Goal: Task Accomplishment & Management: Complete application form

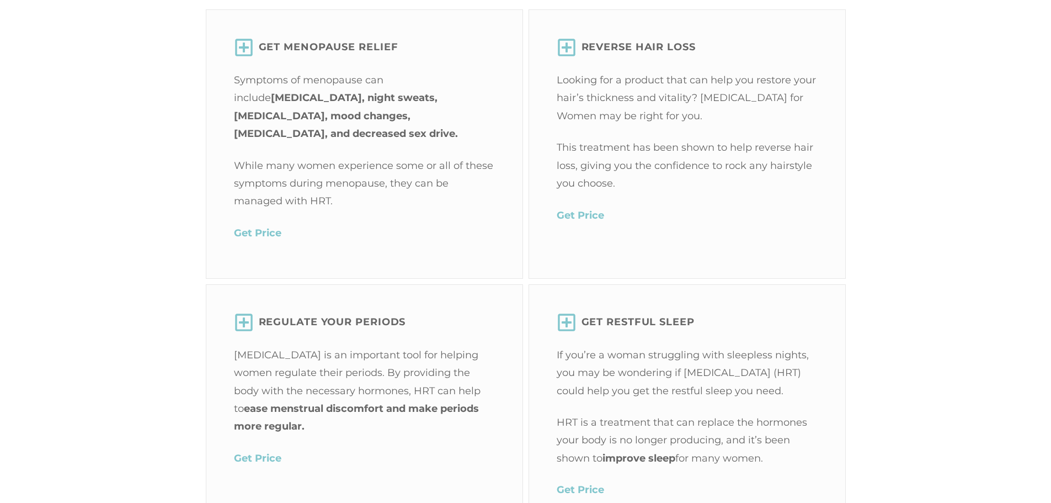
scroll to position [1545, 0]
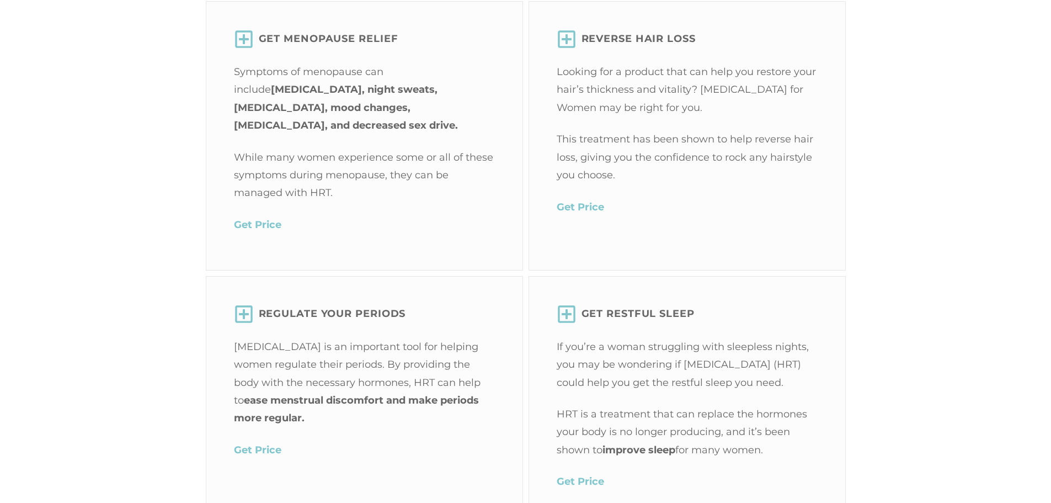
click at [270, 220] on mark "Get Price" at bounding box center [257, 224] width 47 height 12
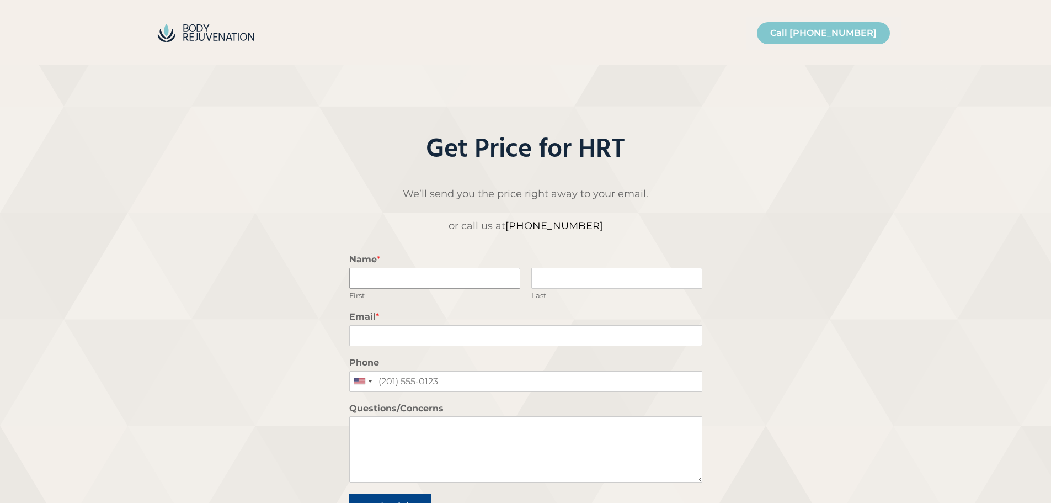
click at [426, 279] on input "Name *" at bounding box center [434, 278] width 171 height 21
click at [419, 279] on input "Name *" at bounding box center [434, 278] width 171 height 21
type input "Princess"
click at [358, 333] on input "Email *" at bounding box center [525, 335] width 353 height 21
type input "mermaidprincess13@yahoo.com"
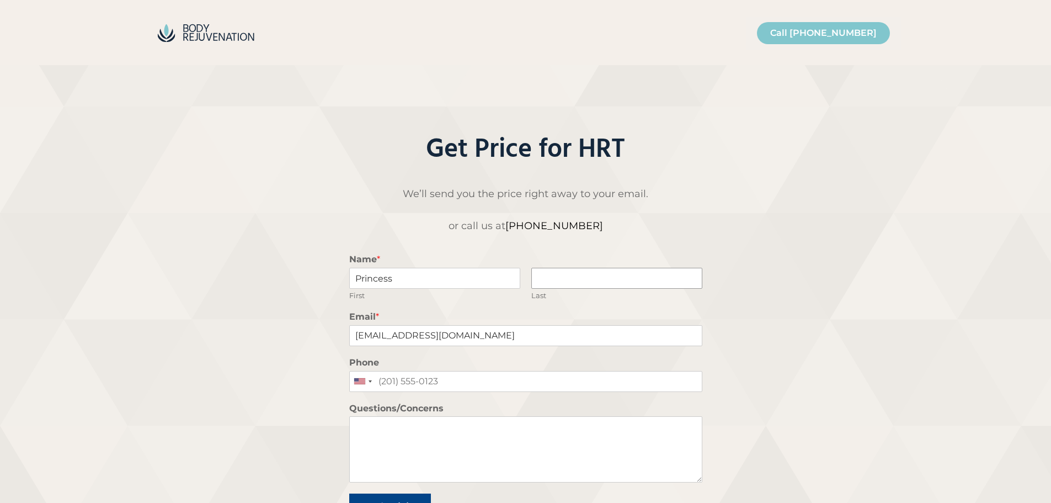
type input "Tan"
type input "8137740177"
drag, startPoint x: 440, startPoint y: 387, endPoint x: 366, endPoint y: 383, distance: 73.5
click at [369, 387] on div "United States +1 United Kingdom +44 Afghanistan (‫افغانستان‬‎) +93 Albania (Shq…" at bounding box center [525, 381] width 353 height 21
drag, startPoint x: 561, startPoint y: 278, endPoint x: 524, endPoint y: 281, distance: 36.6
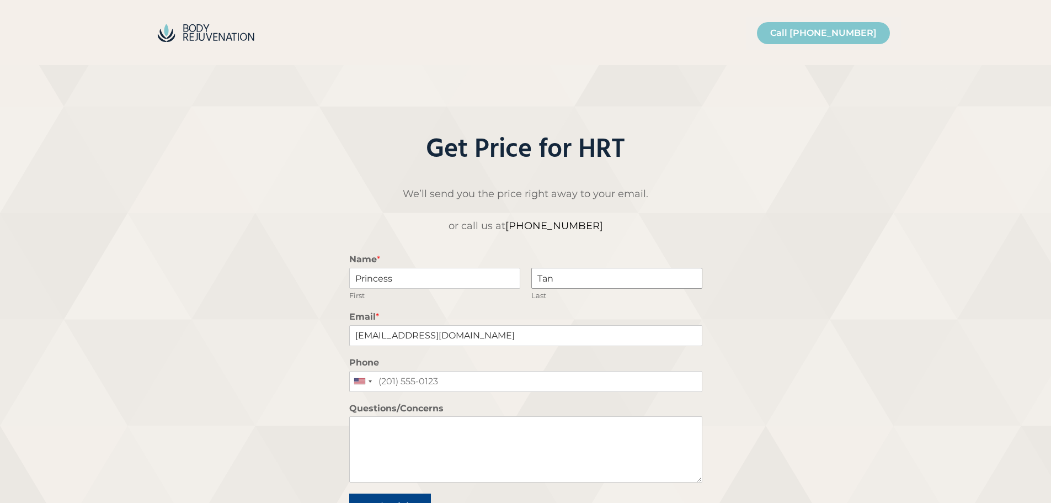
click at [525, 282] on div "Princess First Tan Last" at bounding box center [525, 284] width 353 height 33
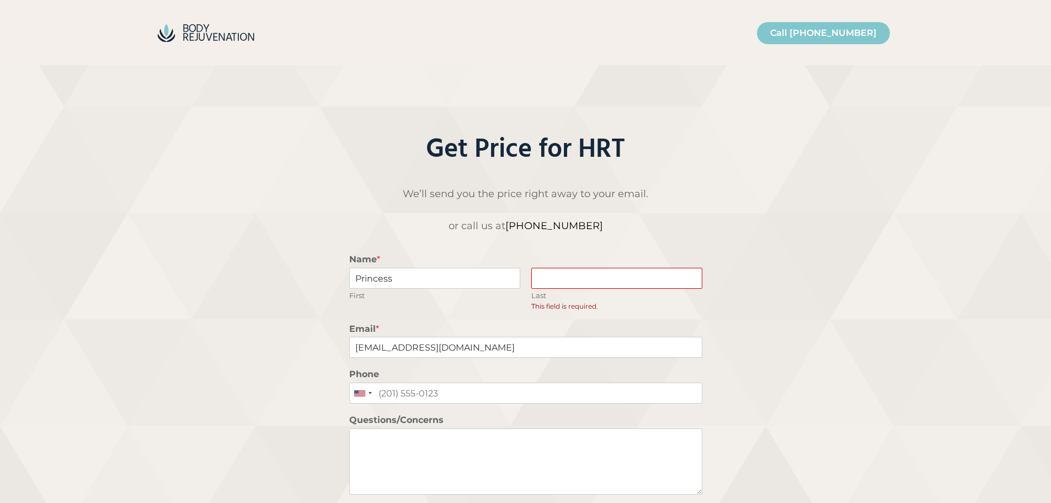
click at [539, 277] on input "Last" at bounding box center [616, 278] width 171 height 21
type input "Tan"
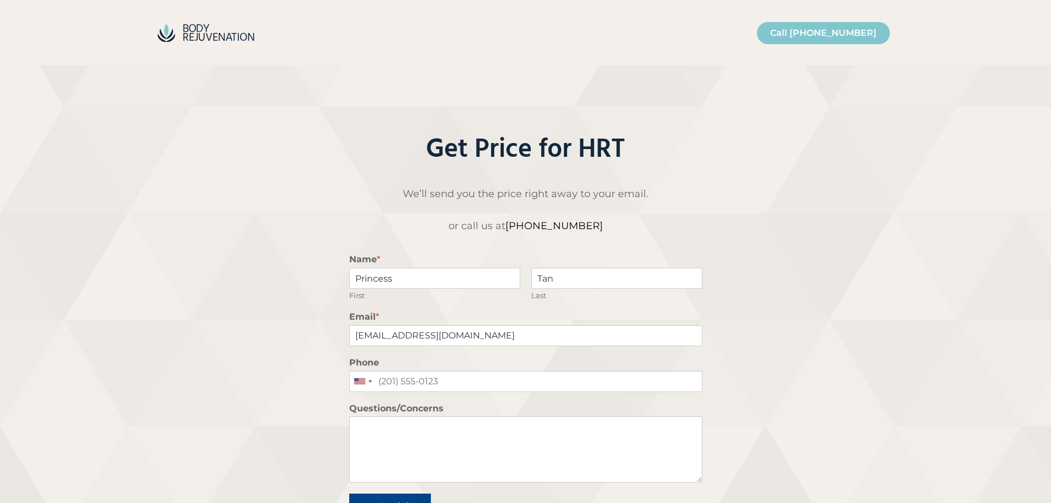
click at [294, 372] on div "We’ll send you the price right away to your email. or call us at 954-289-1811 N…" at bounding box center [526, 352] width 728 height 335
click at [374, 427] on textarea "Questions/Concerns" at bounding box center [525, 449] width 353 height 66
click at [381, 434] on textarea "Questions/Concerns" at bounding box center [525, 449] width 353 height 66
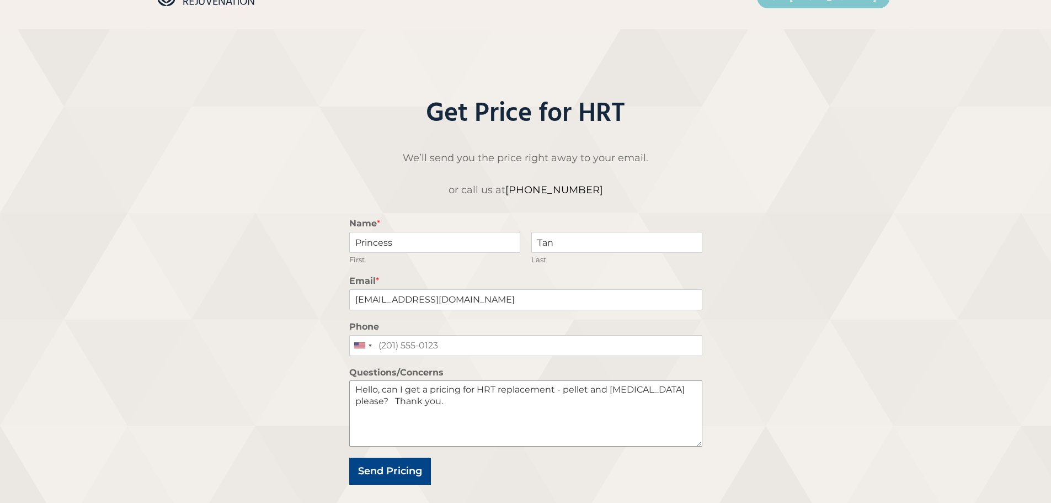
scroll to position [55, 0]
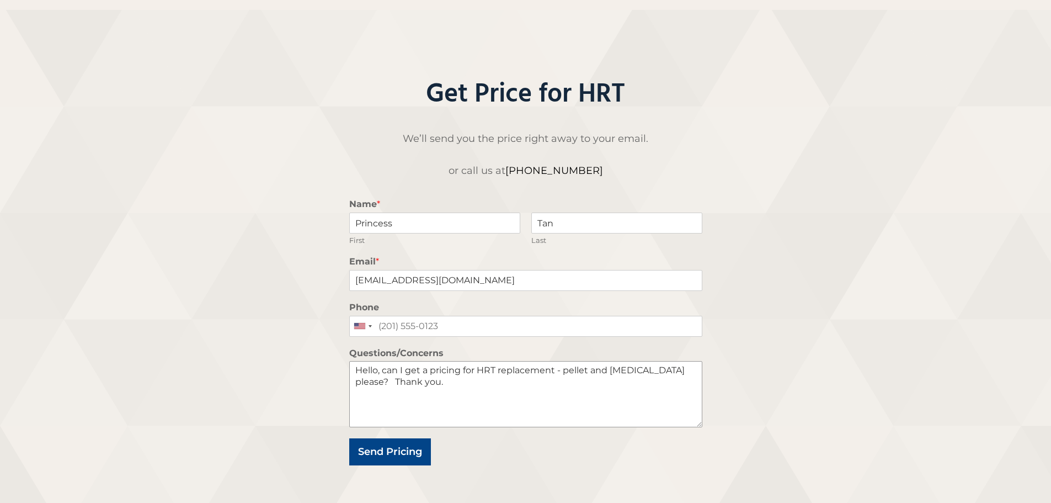
click at [557, 374] on textarea "Hello, can I get a pricing for HRT replacement - pellet and progesterone please…" at bounding box center [525, 394] width 353 height 66
type textarea "Hello, can I get a pricing for HRT replacement therapy - pellet and progesteron…"
click at [395, 450] on button "Send Pricing" at bounding box center [390, 451] width 82 height 27
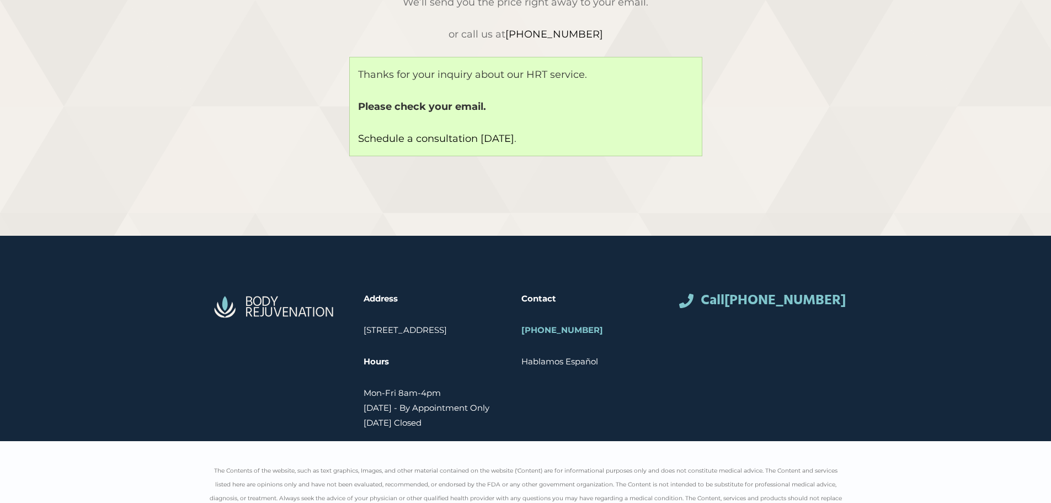
scroll to position [193, 0]
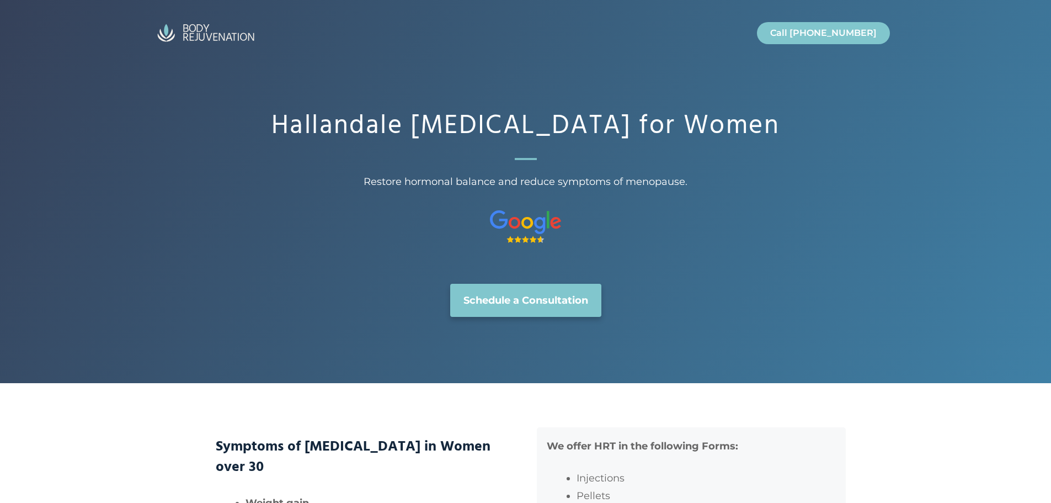
click at [199, 30] on img "Site" at bounding box center [206, 33] width 110 height 26
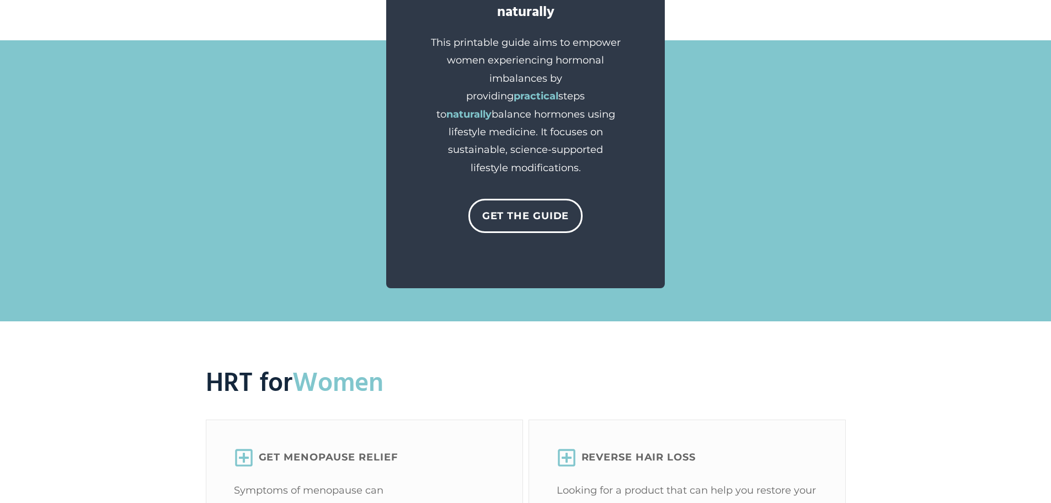
scroll to position [1112, 0]
